Goal: Information Seeking & Learning: Learn about a topic

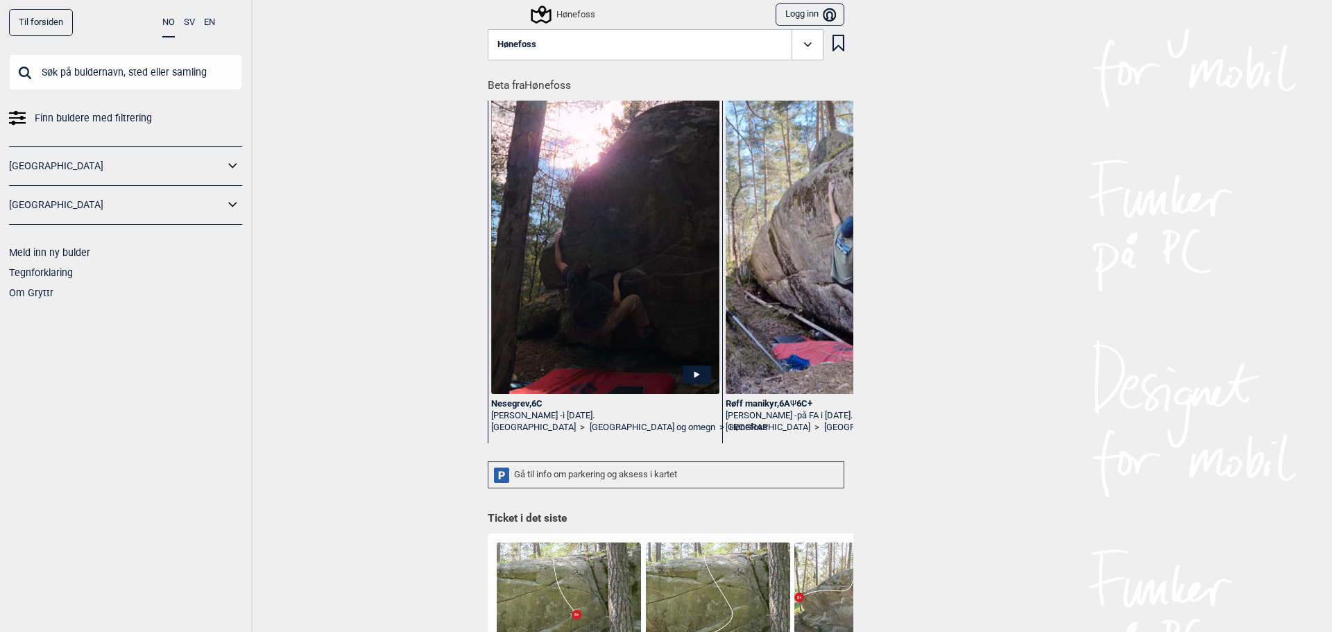
click at [688, 369] on icon at bounding box center [697, 375] width 28 height 18
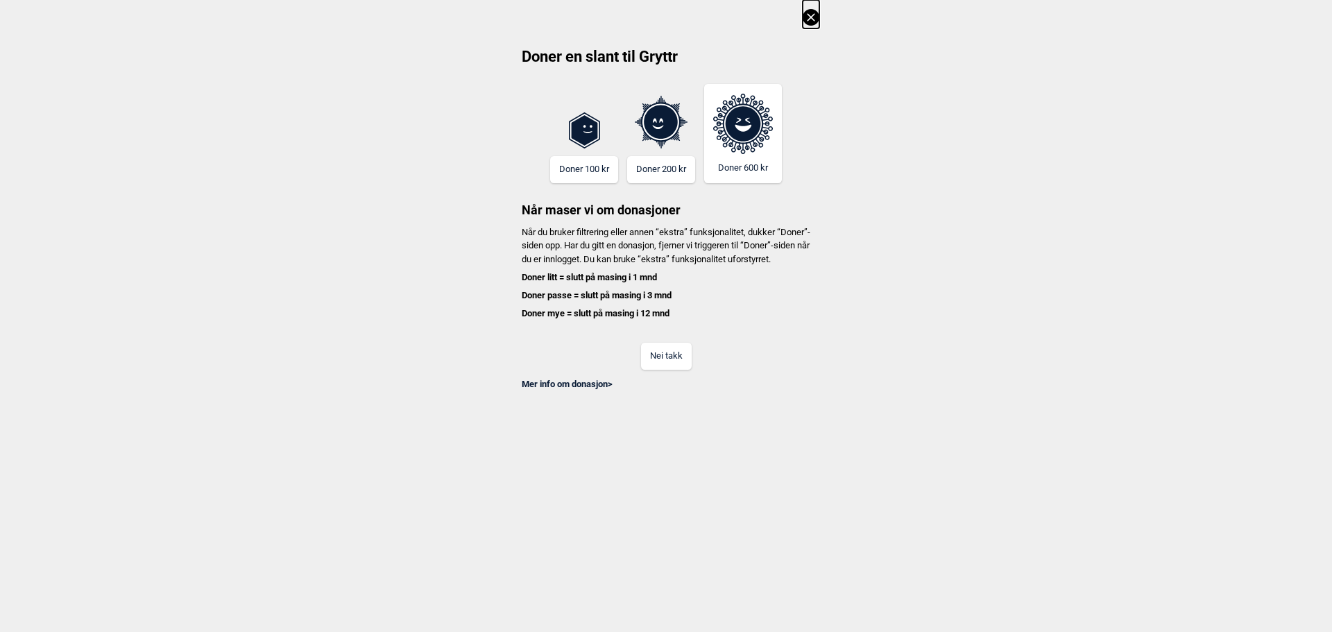
click at [667, 370] on button "Nei takk" at bounding box center [666, 356] width 51 height 27
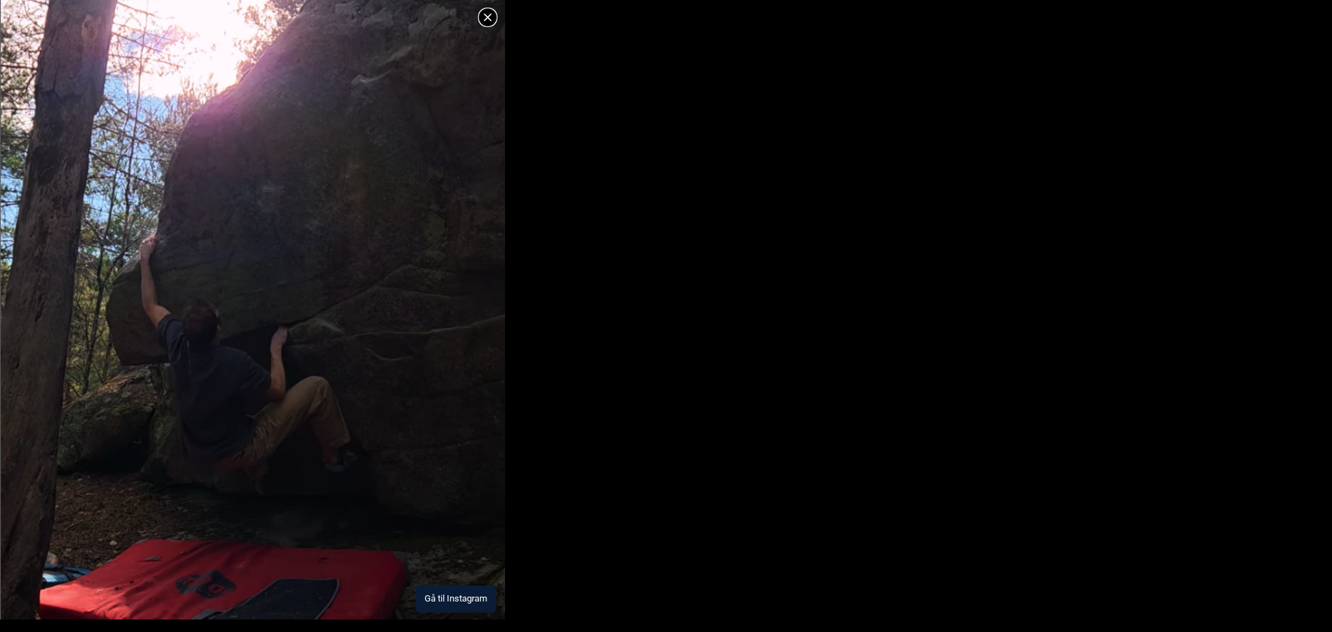
click at [456, 596] on button "Gå til Instagram" at bounding box center [456, 599] width 80 height 27
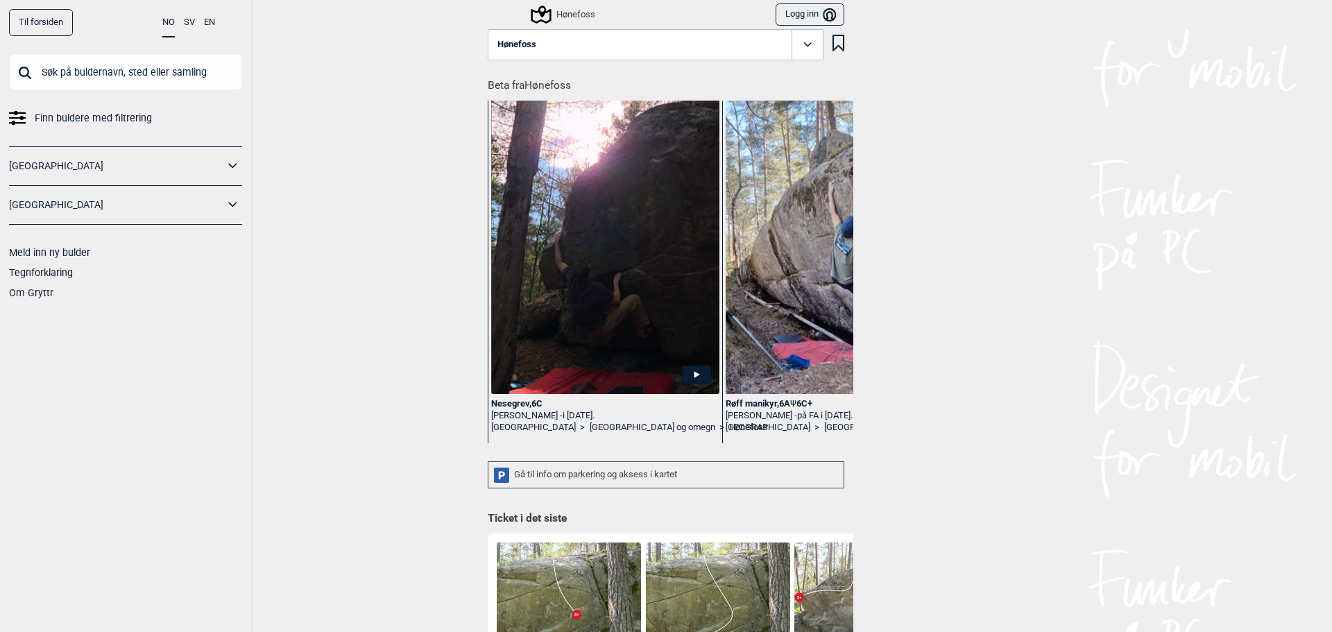
click at [388, 442] on div "Til forsiden NO SV EN Finn buldere med filtrering [GEOGRAPHIC_DATA] [GEOGRAPHIC…" at bounding box center [666, 316] width 1332 height 632
click at [524, 473] on div "Gå til info om parkering og aksess i kartet" at bounding box center [666, 474] width 357 height 27
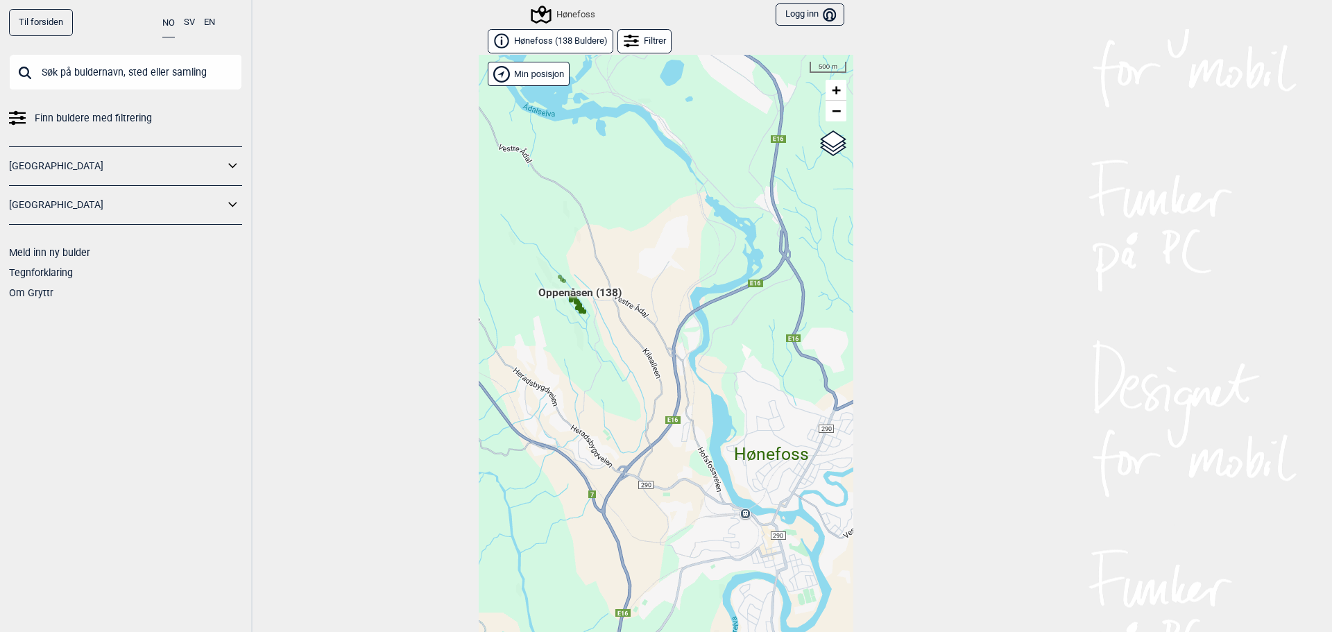
scroll to position [22, 0]
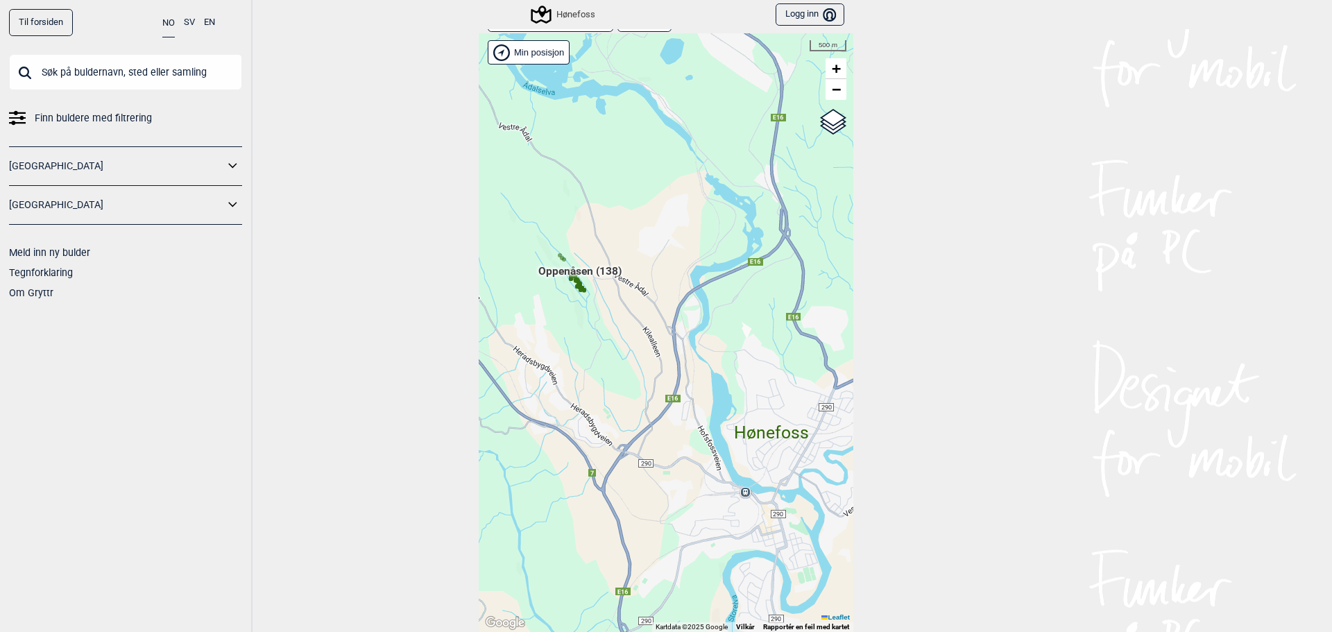
click at [575, 314] on div "Hallingdal Gol Ål Stange Kolomoen [GEOGRAPHIC_DATA] [GEOGRAPHIC_DATA][PERSON_NA…" at bounding box center [666, 332] width 375 height 599
click at [562, 303] on div "Hallingdal Gol Ål Stange Kolomoen [GEOGRAPHIC_DATA] [GEOGRAPHIC_DATA][PERSON_NA…" at bounding box center [666, 332] width 375 height 599
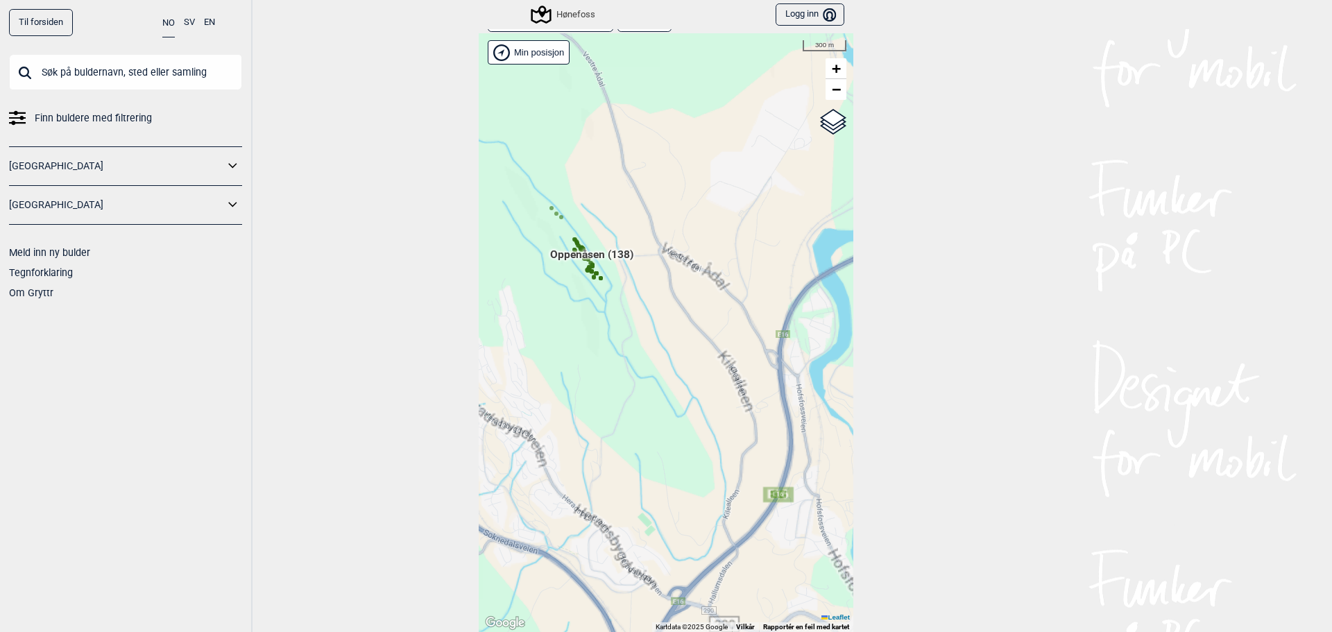
click at [562, 303] on div "Hallingdal Gol Ål Stange Kolomoen [GEOGRAPHIC_DATA] [GEOGRAPHIC_DATA][PERSON_NA…" at bounding box center [666, 332] width 375 height 599
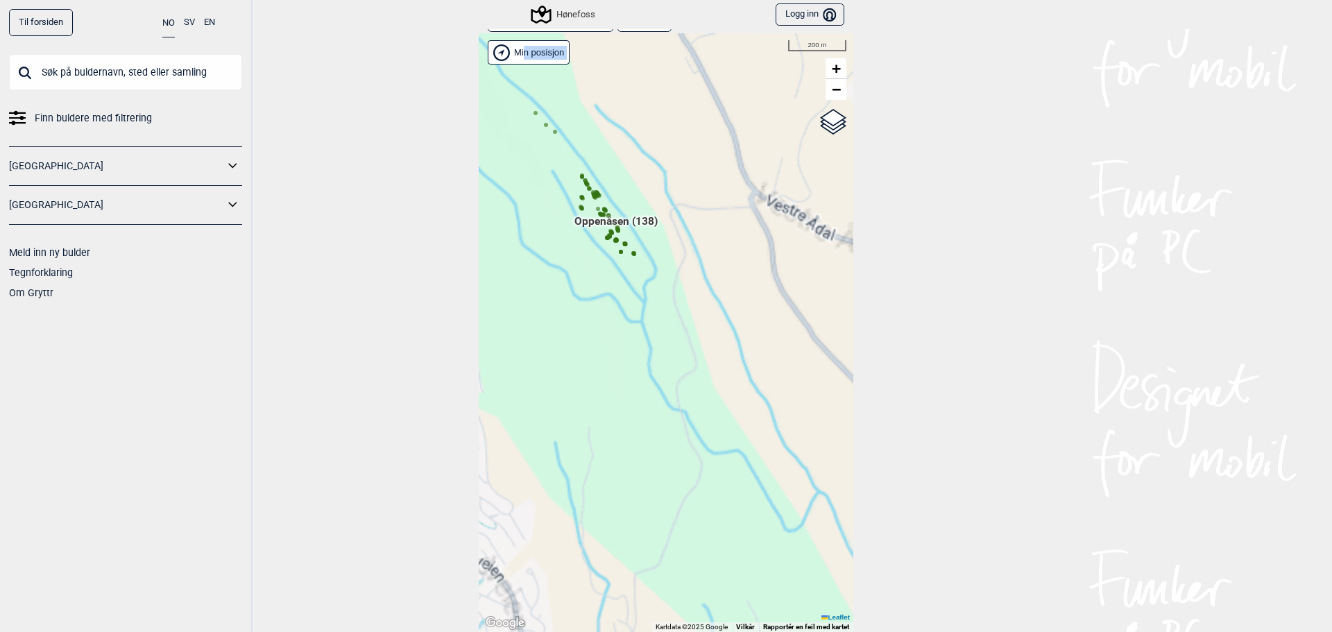
click at [562, 303] on div "Hallingdal Gol Ål Stange Kolomoen [GEOGRAPHIC_DATA] [GEOGRAPHIC_DATA][PERSON_NA…" at bounding box center [666, 332] width 375 height 599
click at [585, 245] on div "Hallingdal Gol Ål Stange Kolomoen [GEOGRAPHIC_DATA] [GEOGRAPHIC_DATA][PERSON_NA…" at bounding box center [666, 332] width 375 height 599
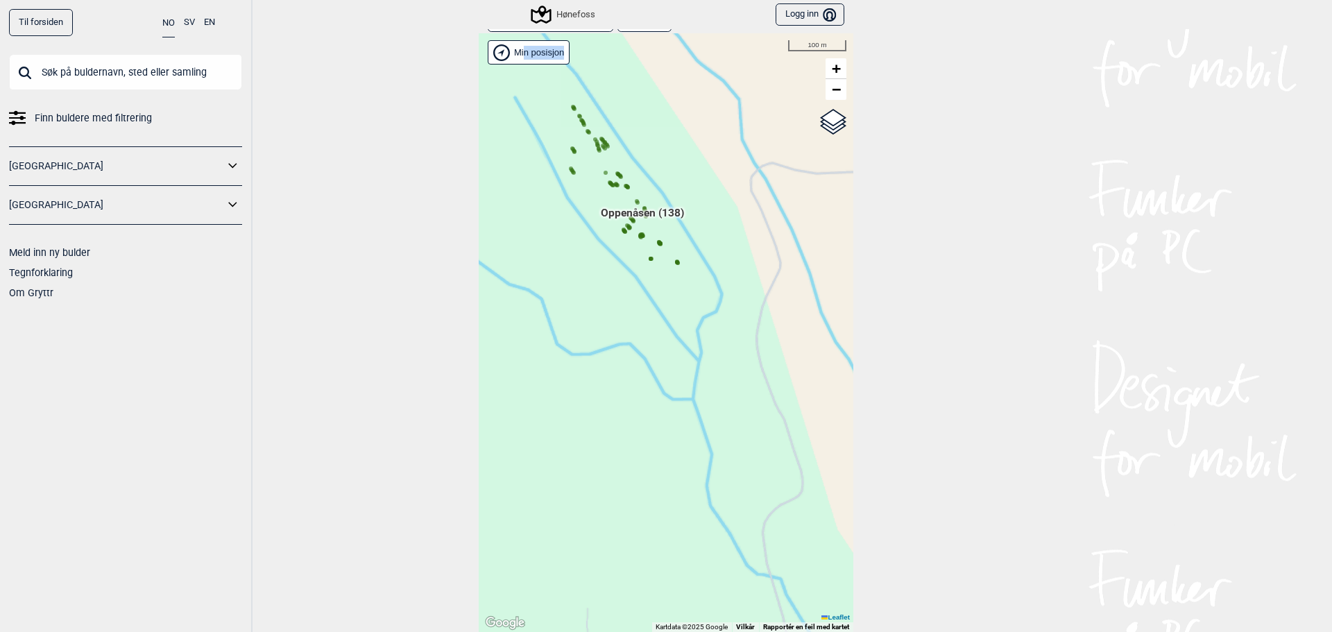
click at [585, 245] on div "Hallingdal Gol Ål Stange Kolomoen [GEOGRAPHIC_DATA] [GEOGRAPHIC_DATA][PERSON_NA…" at bounding box center [666, 332] width 375 height 599
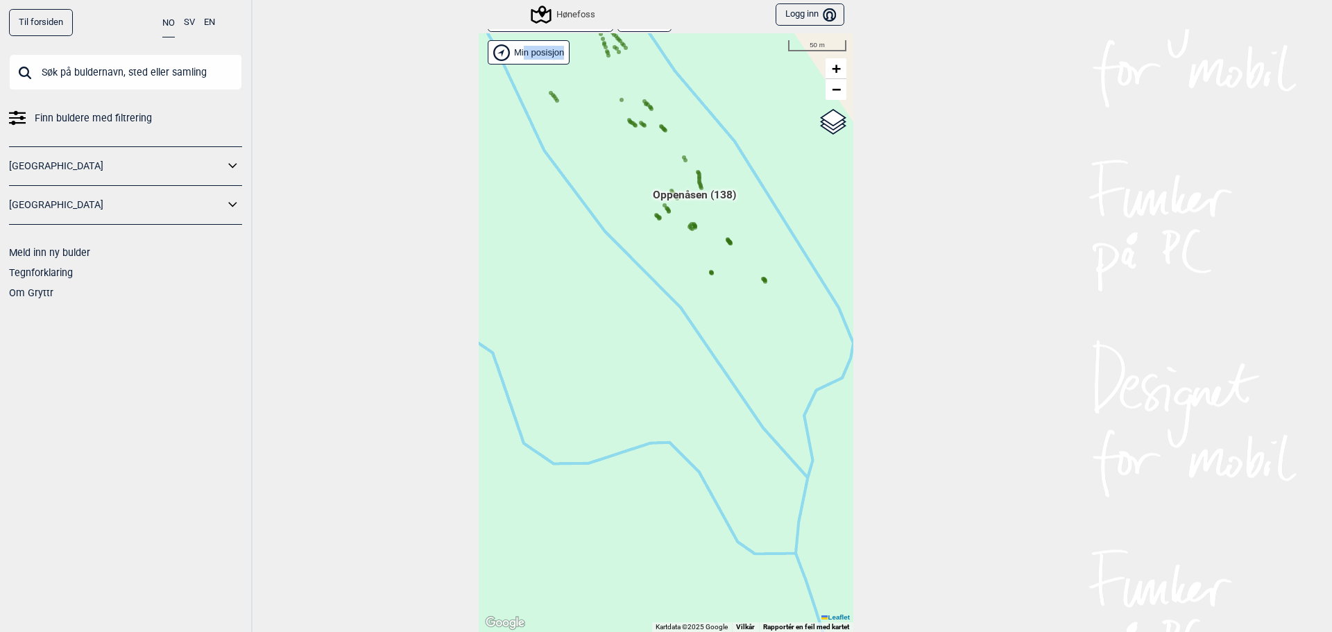
click at [669, 244] on div "Hallingdal Gol Ål Stange Kolomoen [GEOGRAPHIC_DATA] [GEOGRAPHIC_DATA][PERSON_NA…" at bounding box center [666, 332] width 375 height 599
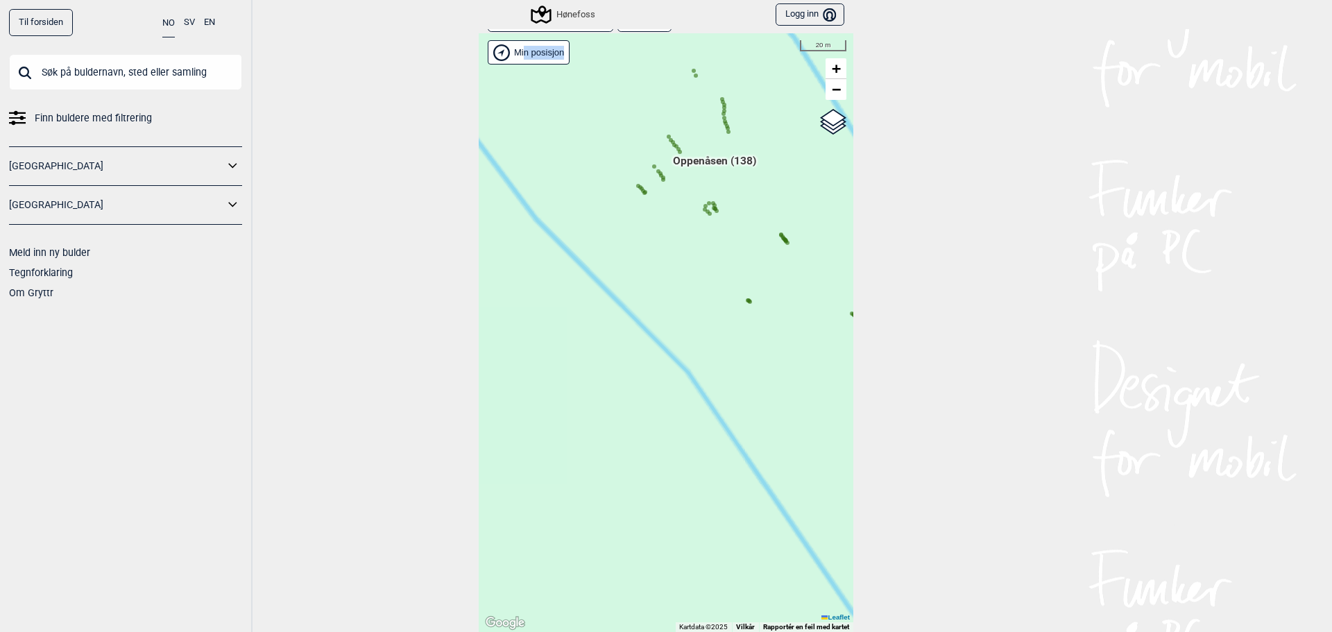
click at [669, 244] on div "Hallingdal Gol Ål Stange Kolomoen [GEOGRAPHIC_DATA] [GEOGRAPHIC_DATA][PERSON_NA…" at bounding box center [666, 332] width 375 height 599
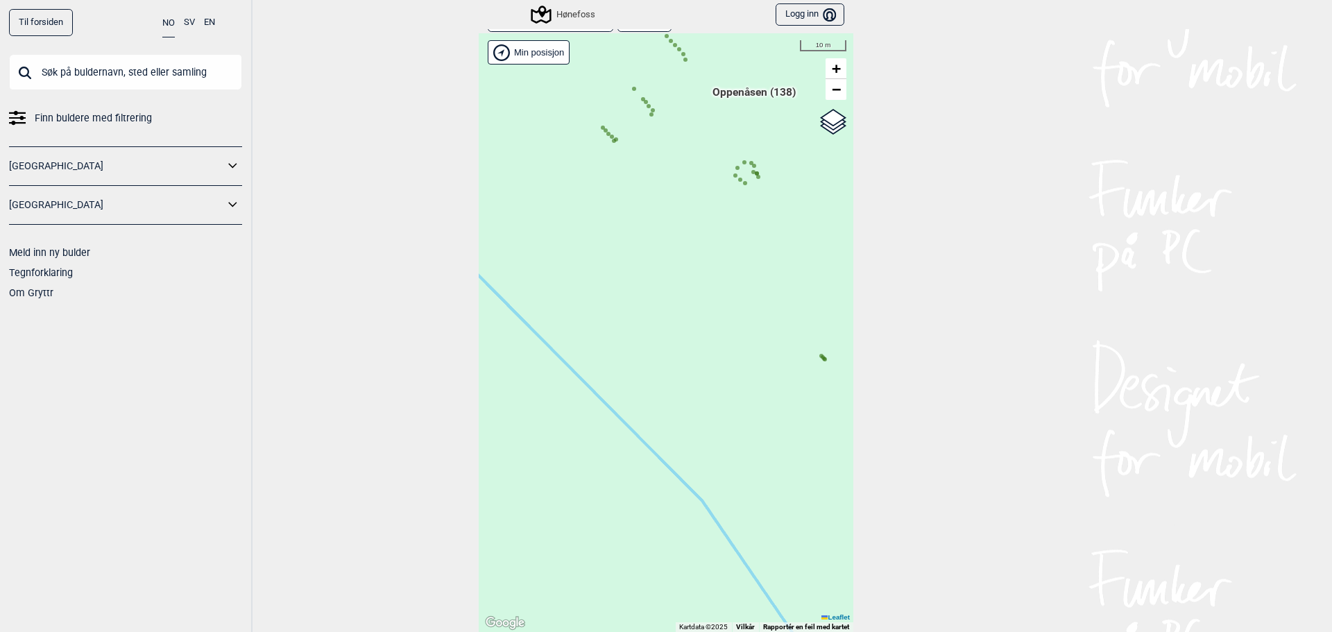
click at [751, 164] on icon at bounding box center [754, 165] width 7 height 7
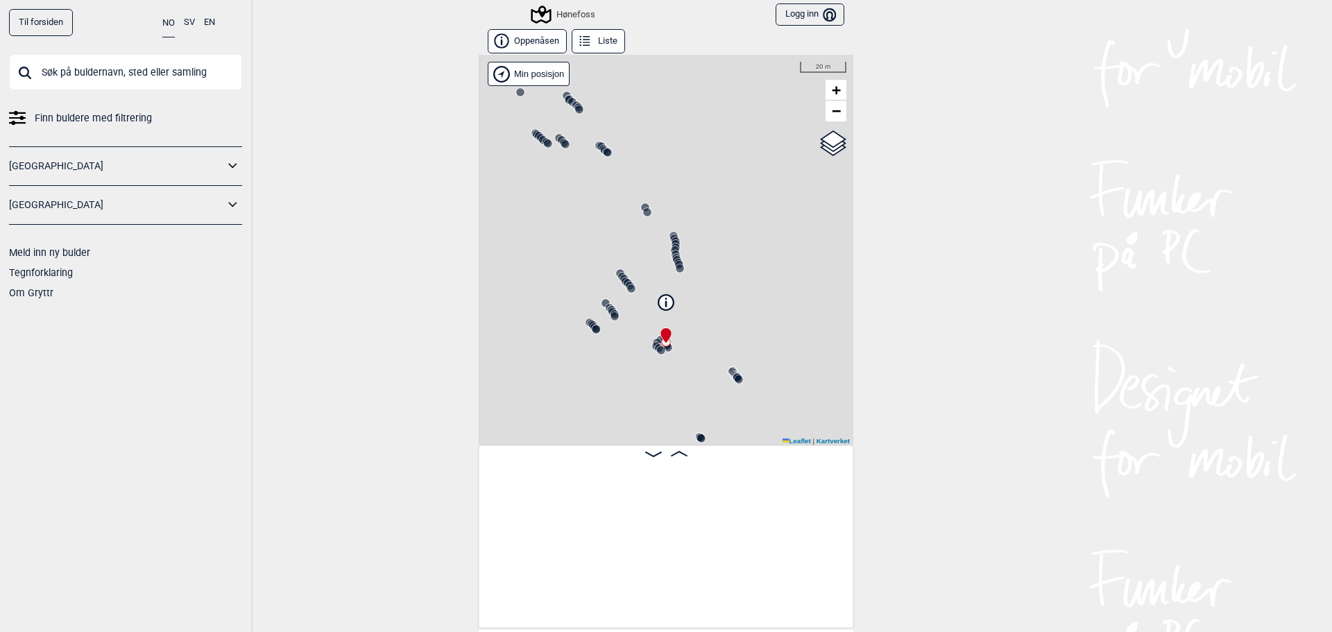
scroll to position [0, 3049]
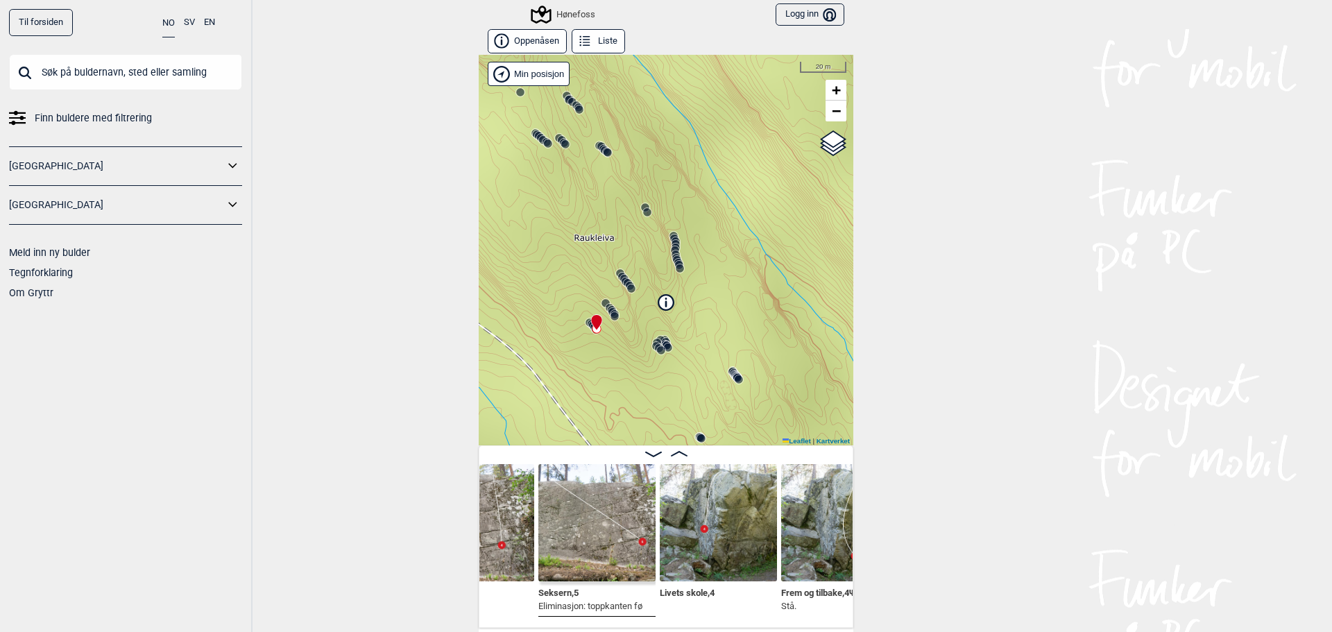
scroll to position [0, 4576]
